Goal: Check status

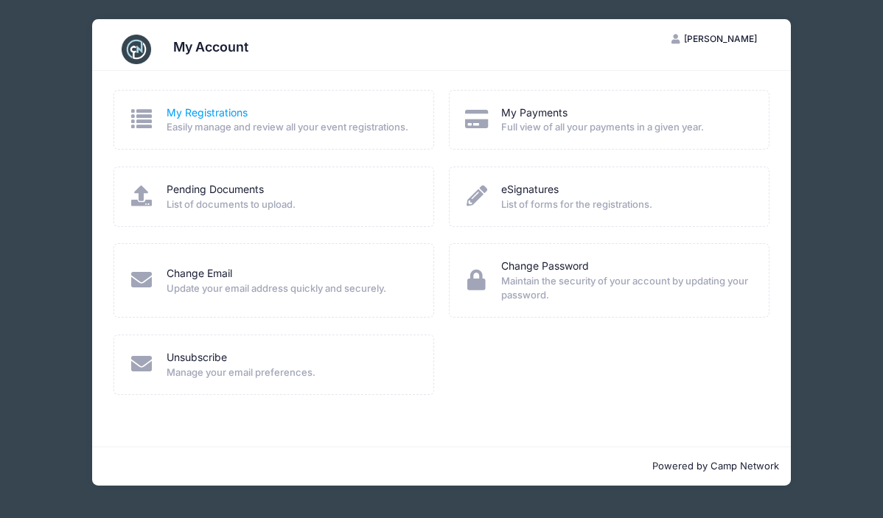
click at [189, 112] on link "My Registrations" at bounding box center [207, 112] width 81 height 15
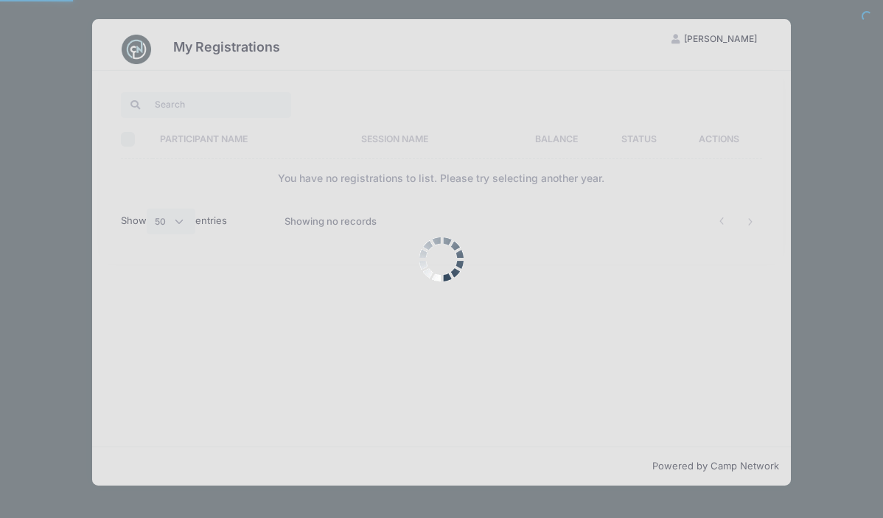
select select "50"
